Goal: Navigation & Orientation: Go to known website

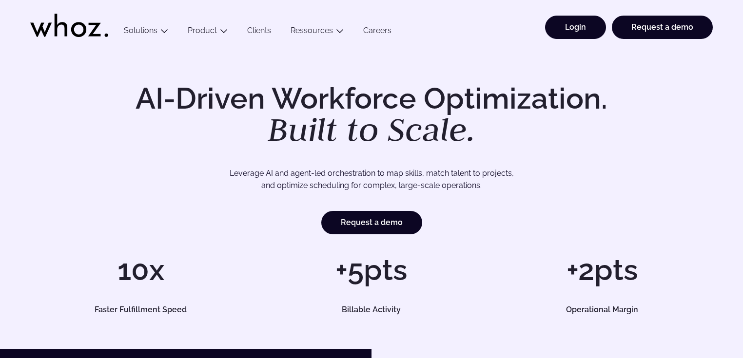
click at [584, 26] on link "Login" at bounding box center [575, 27] width 61 height 23
click at [573, 33] on link "Login" at bounding box center [575, 27] width 61 height 23
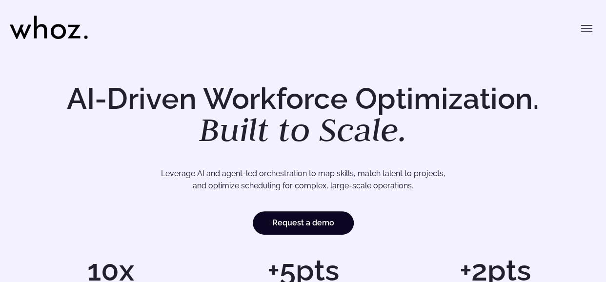
click at [590, 23] on icon "Toggle menu" at bounding box center [586, 28] width 12 height 12
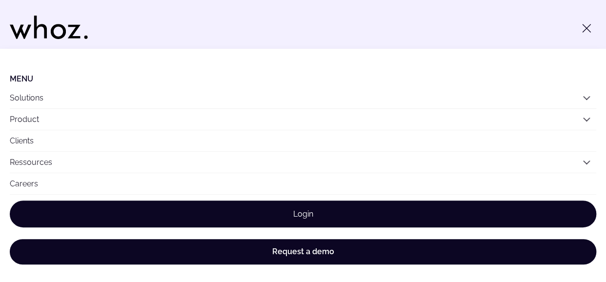
click at [306, 212] on link "Login" at bounding box center [303, 213] width 586 height 27
